Goal: Task Accomplishment & Management: Manage account settings

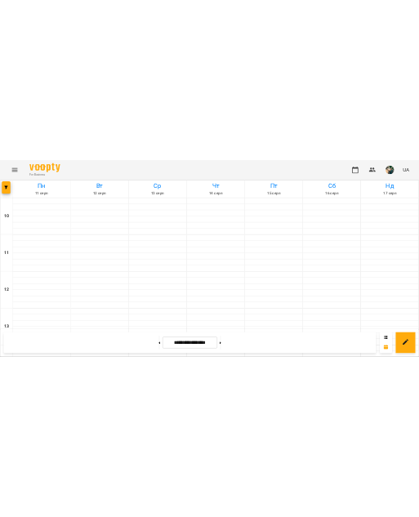
scroll to position [848, 0]
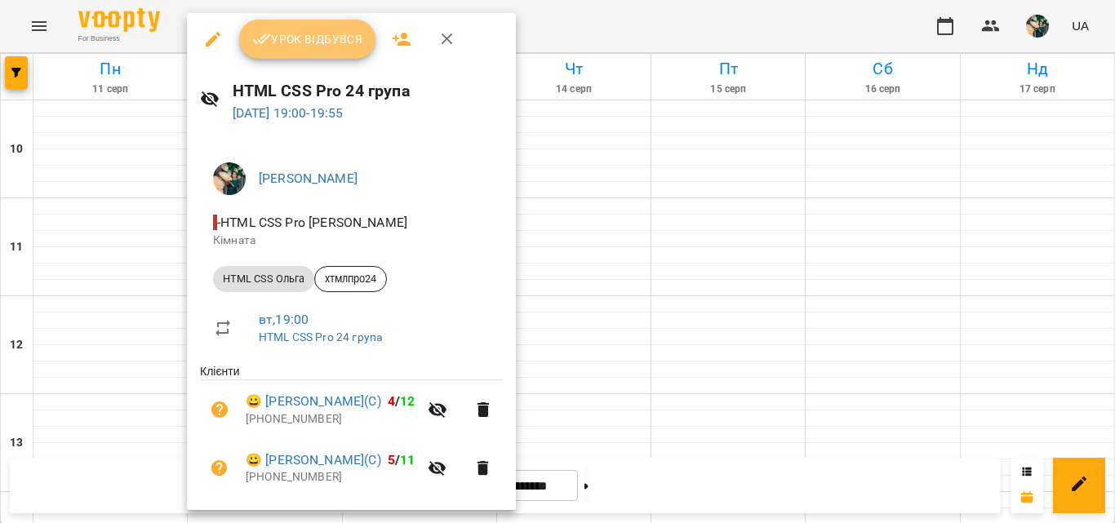
click at [320, 46] on span "Урок відбувся" at bounding box center [307, 39] width 111 height 20
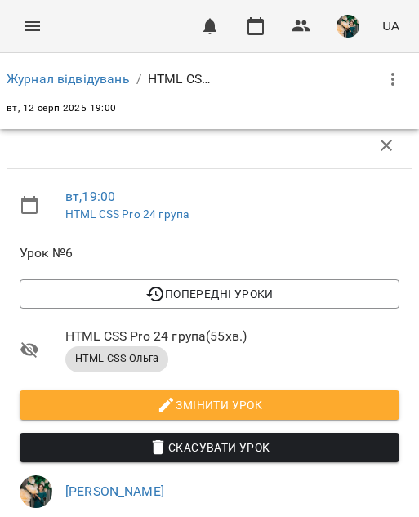
scroll to position [838, 0]
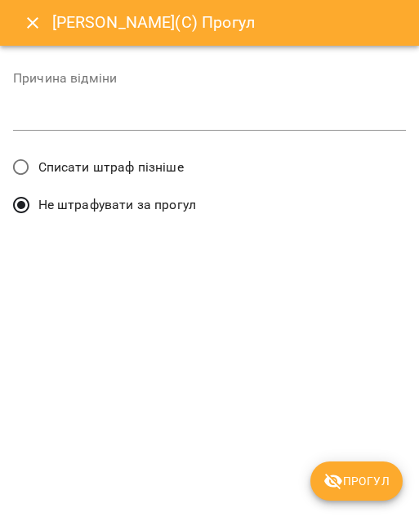
click at [154, 170] on span "Списати штраф пізніше" at bounding box center [110, 168] width 145 height 20
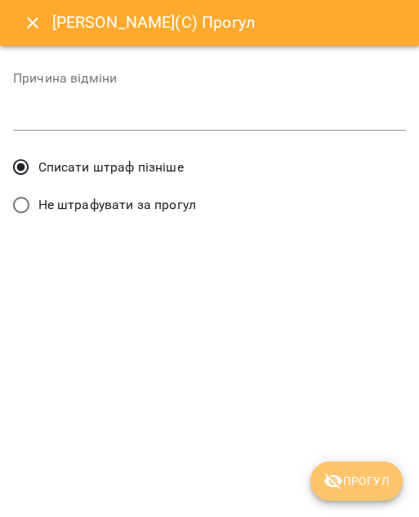
click at [351, 472] on span "Прогул" at bounding box center [356, 481] width 66 height 20
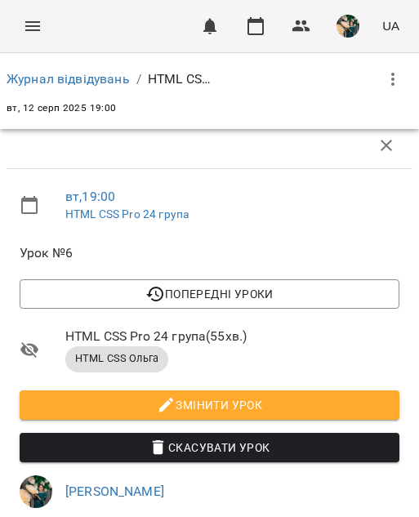
scroll to position [980, 0]
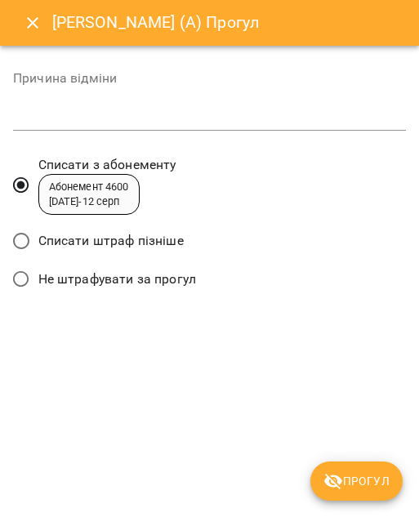
click at [167, 239] on span "Списати штраф пізніше" at bounding box center [110, 241] width 145 height 20
click at [345, 471] on span "Прогул" at bounding box center [356, 481] width 66 height 20
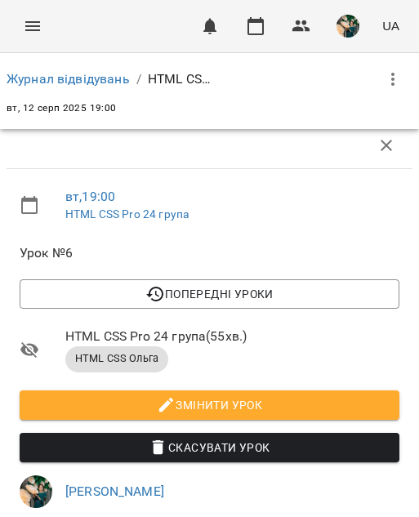
scroll to position [1143, 0]
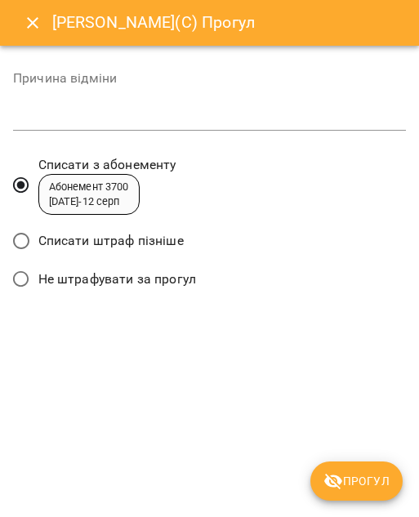
click at [153, 242] on span "Списати штраф пізніше" at bounding box center [110, 241] width 145 height 20
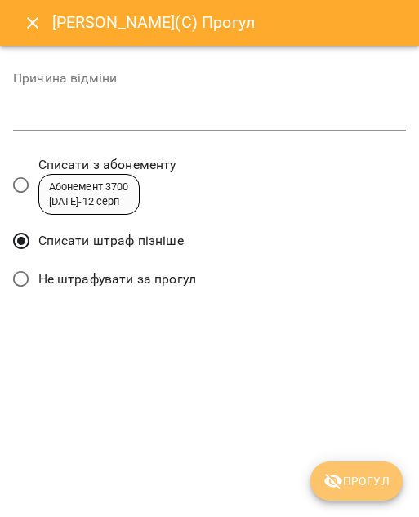
click at [354, 481] on span "Прогул" at bounding box center [356, 481] width 66 height 20
click at [354, 481] on div "[PERSON_NAME](С) Прогул Причина відміни * Списати з абонементу Абонемент 3700 […" at bounding box center [209, 258] width 419 height 517
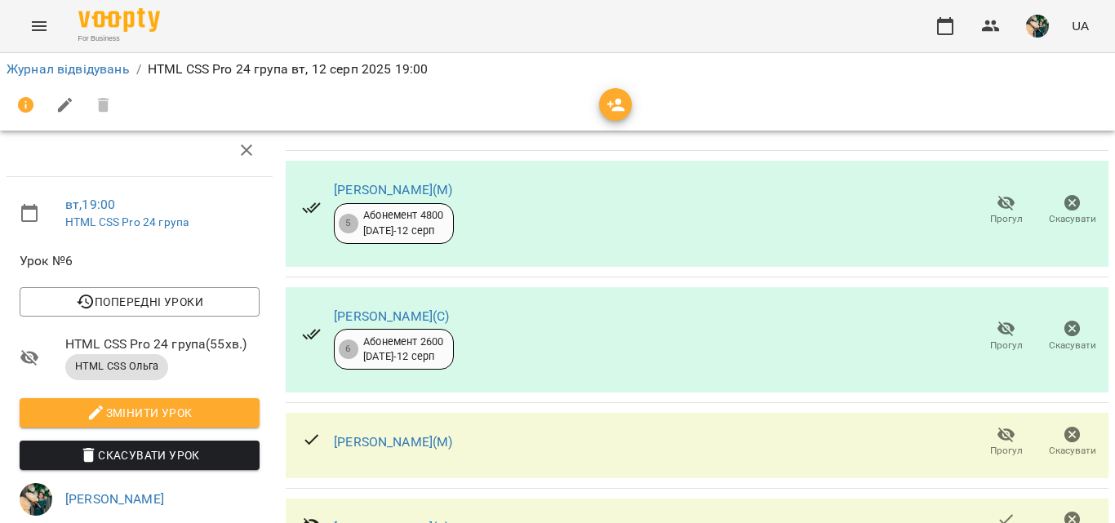
scroll to position [473, 0]
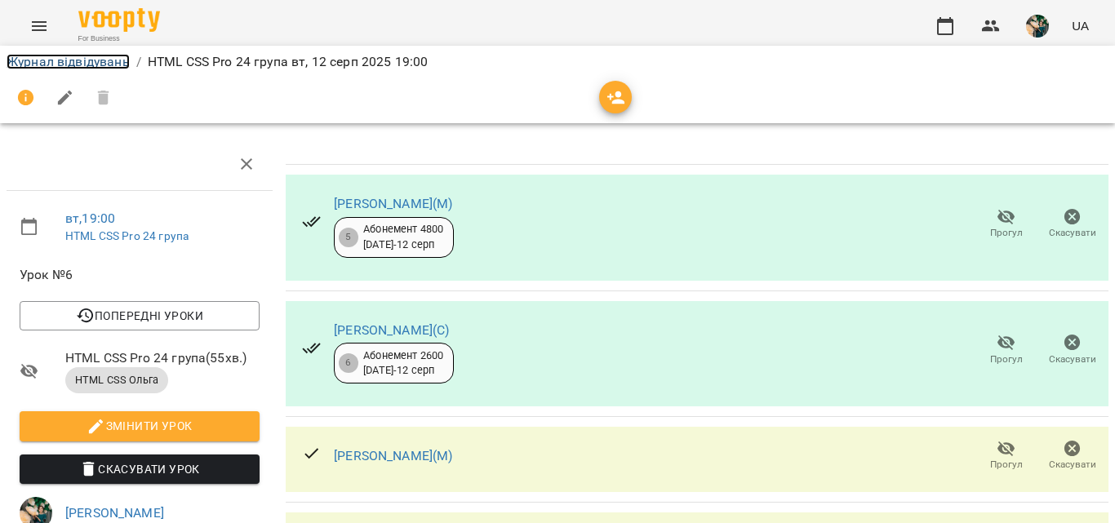
click at [92, 67] on link "Журнал відвідувань" at bounding box center [68, 62] width 123 height 16
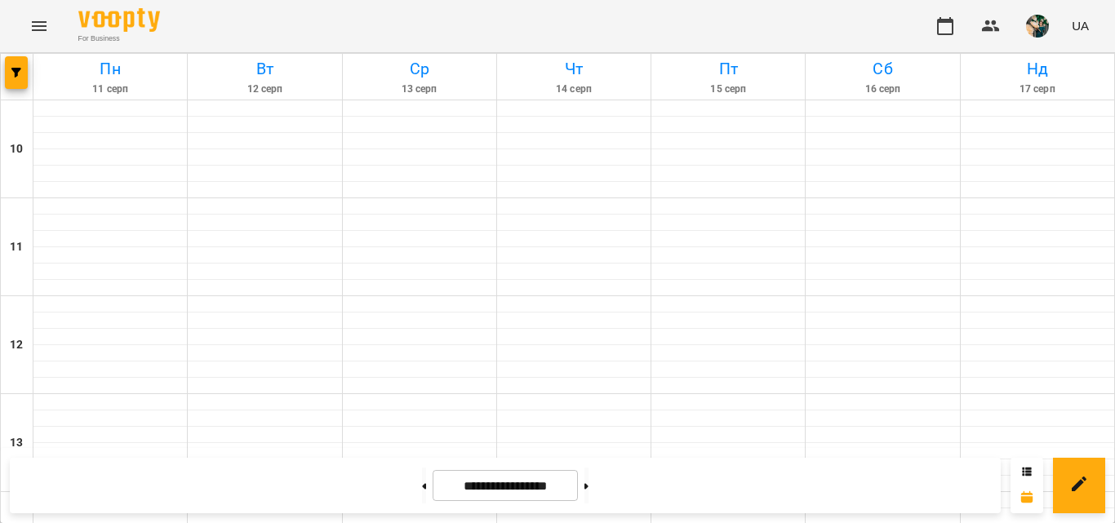
scroll to position [842, 0]
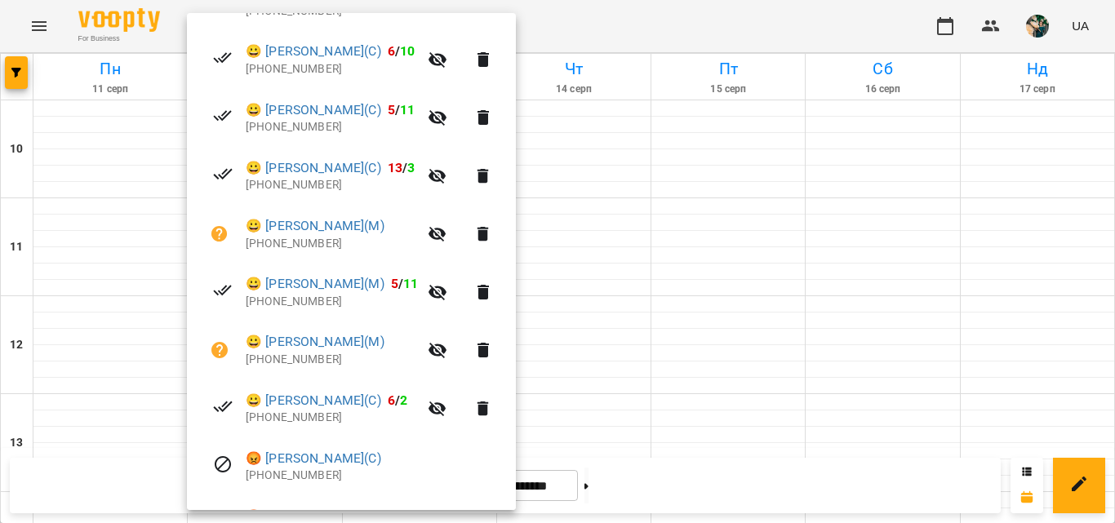
scroll to position [490, 0]
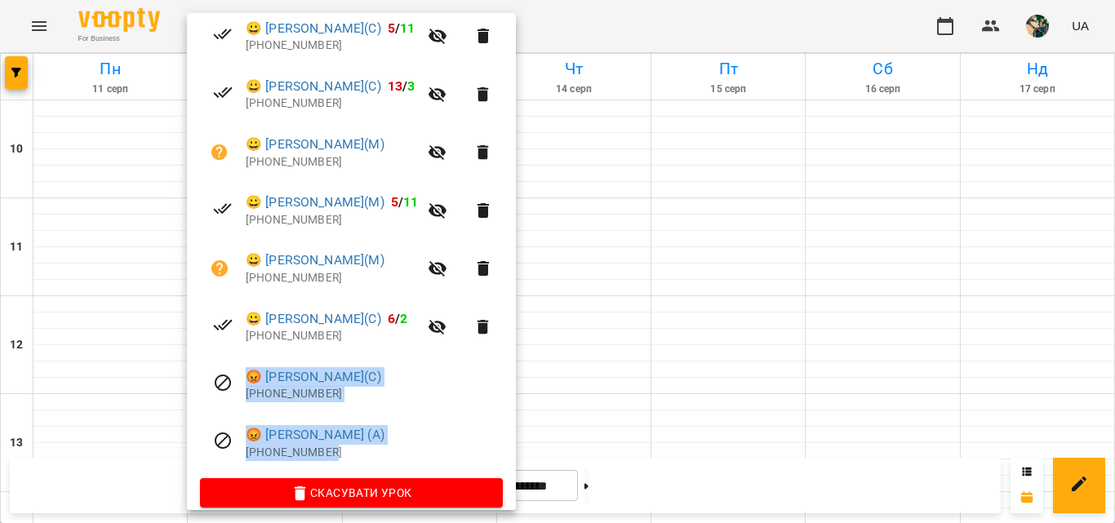
drag, startPoint x: 334, startPoint y: 456, endPoint x: 221, endPoint y: 385, distance: 132.7
click at [221, 385] on ul "Клієнти 😀 [PERSON_NAME](С) 5 / 11 [PHONE_NUMBER] 😀 [PERSON_NAME](С) 6 / 10 [PHO…" at bounding box center [351, 175] width 303 height 605
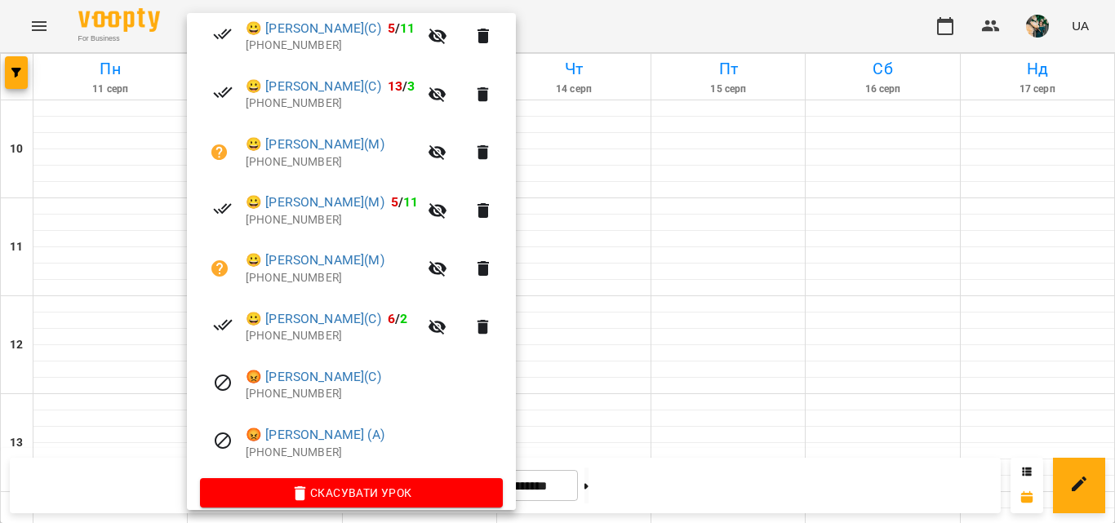
click at [811, 252] on div at bounding box center [557, 261] width 1115 height 523
